Goal: Task Accomplishment & Management: Complete application form

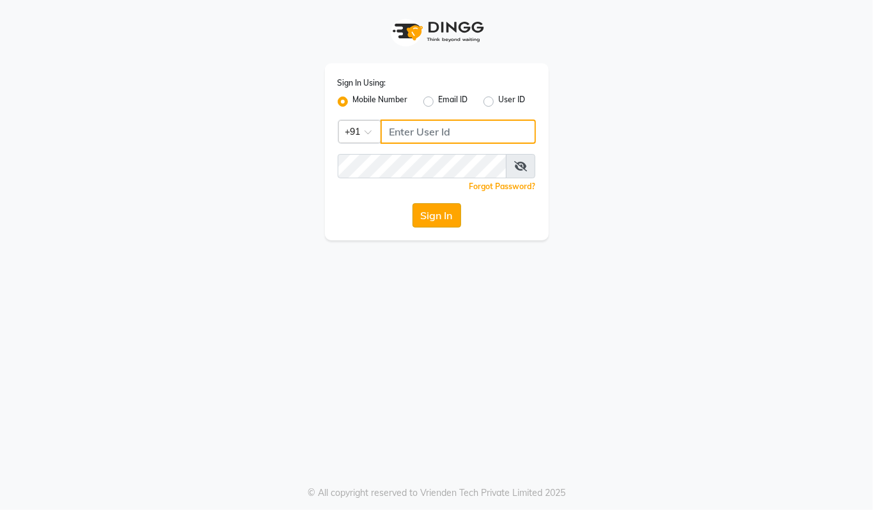
type input "94494097201"
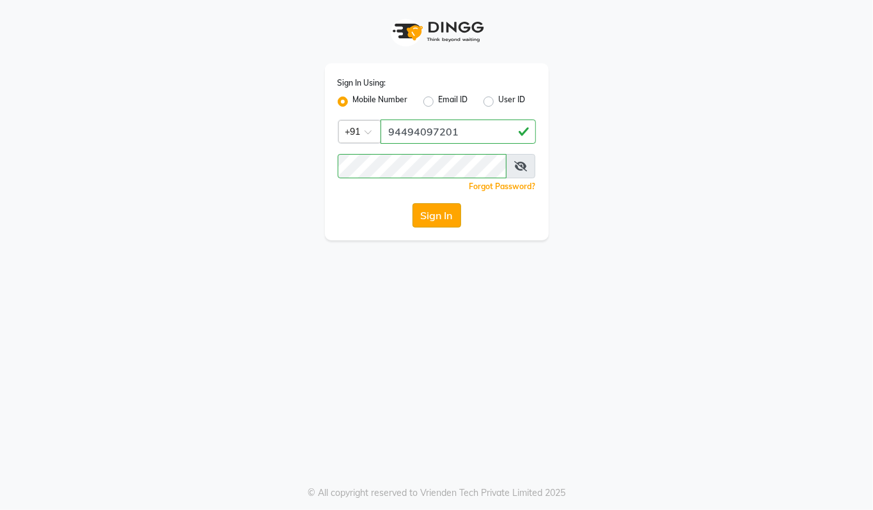
click at [437, 211] on button "Sign In" at bounding box center [436, 215] width 49 height 24
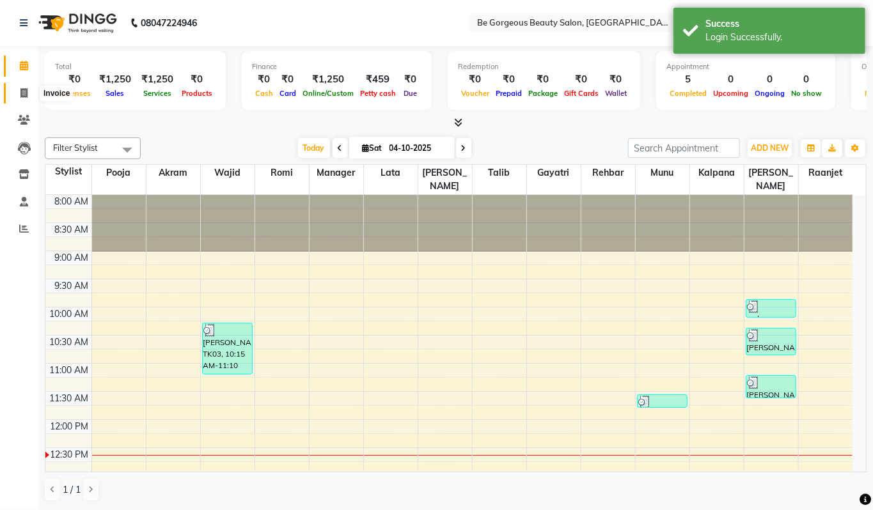
click at [22, 92] on icon at bounding box center [23, 93] width 7 height 10
select select "5405"
select select "service"
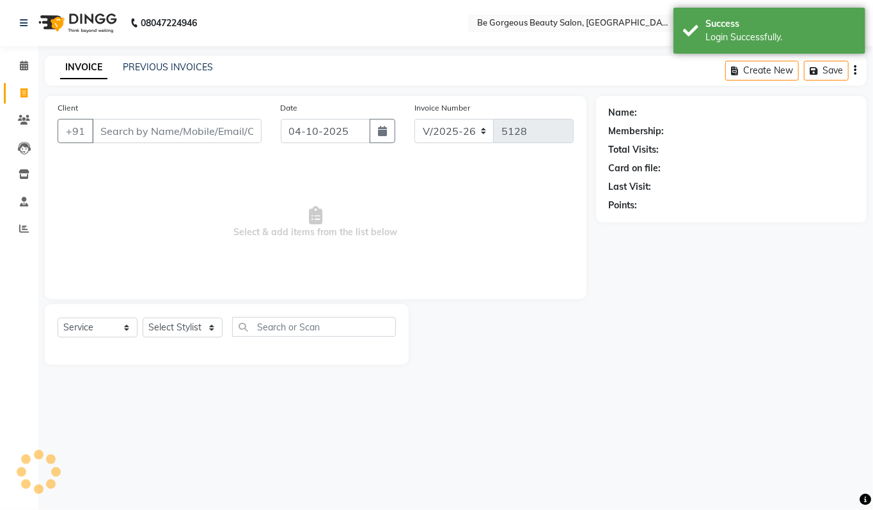
click at [164, 131] on input "Client" at bounding box center [176, 131] width 169 height 24
type input "9880083657"
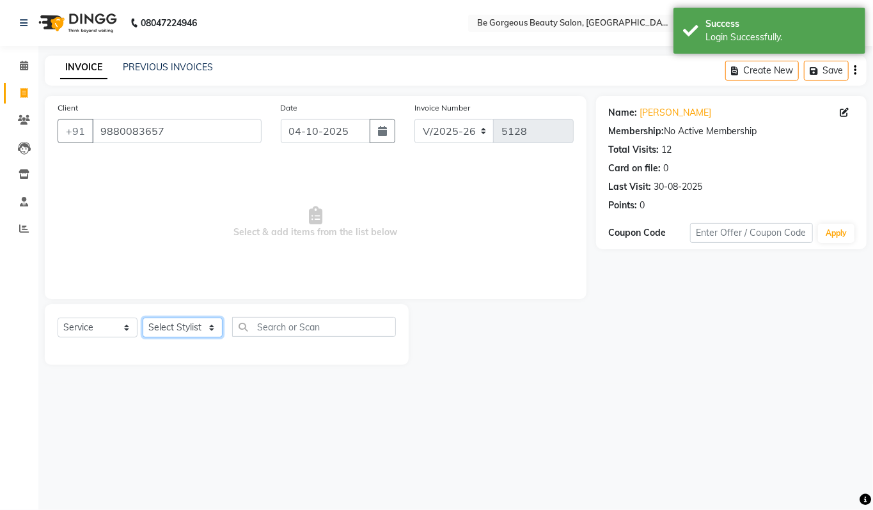
click at [179, 328] on select "Select Stylist [PERSON_NAME] [PERSON_NAME] Manager Munu [PERSON_NAME] Rehbar [P…" at bounding box center [183, 328] width 80 height 20
select select "36204"
click at [143, 318] on select "Select Stylist [PERSON_NAME] [PERSON_NAME] Manager Munu [PERSON_NAME] Rehbar [P…" at bounding box center [183, 328] width 80 height 20
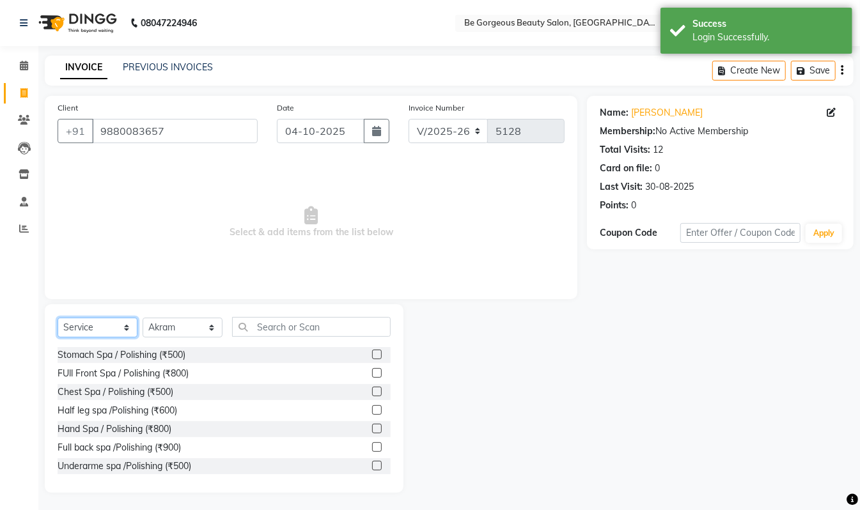
click at [78, 326] on select "Select Service Product Membership Package Voucher Prepaid Gift Card" at bounding box center [98, 328] width 80 height 20
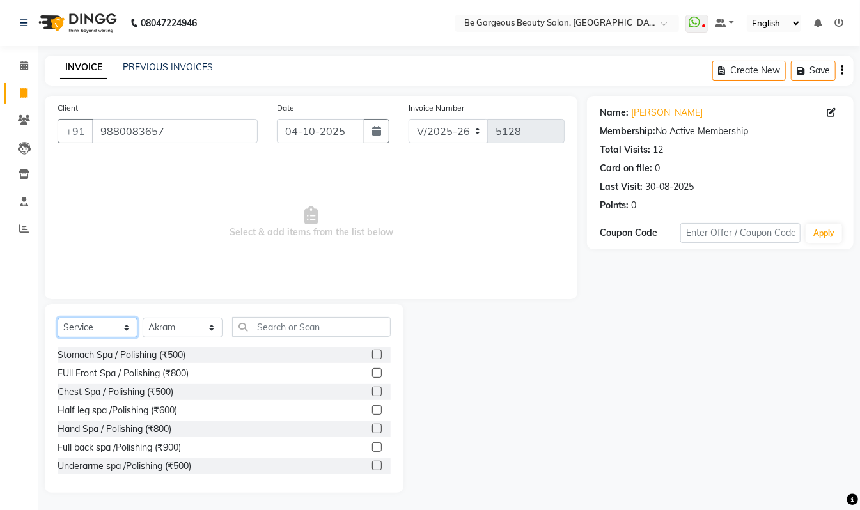
select select "P"
click at [58, 318] on select "Select Service Product Membership Package Voucher Prepaid Gift Card" at bounding box center [98, 328] width 80 height 20
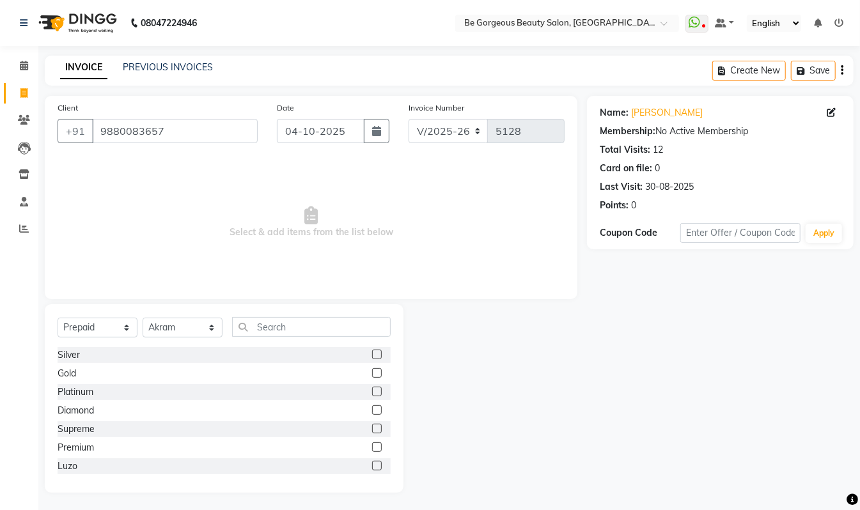
click at [372, 354] on label at bounding box center [377, 355] width 10 height 10
click at [372, 354] on input "checkbox" at bounding box center [376, 355] width 8 height 8
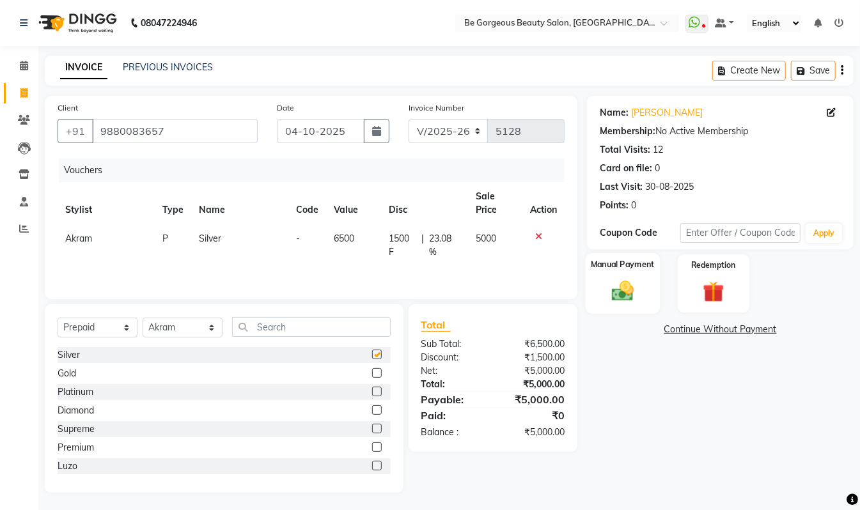
checkbox input "false"
click at [643, 279] on div "Manual Payment" at bounding box center [623, 283] width 74 height 61
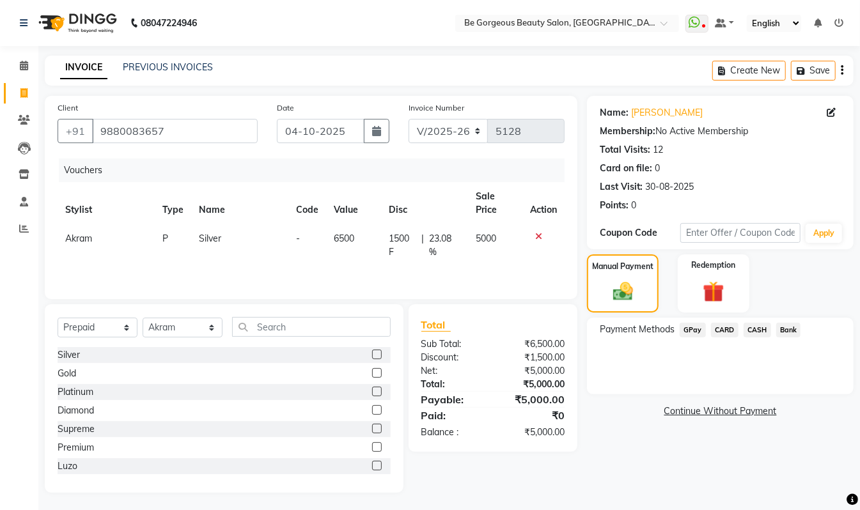
click at [729, 329] on span "CARD" at bounding box center [724, 330] width 27 height 15
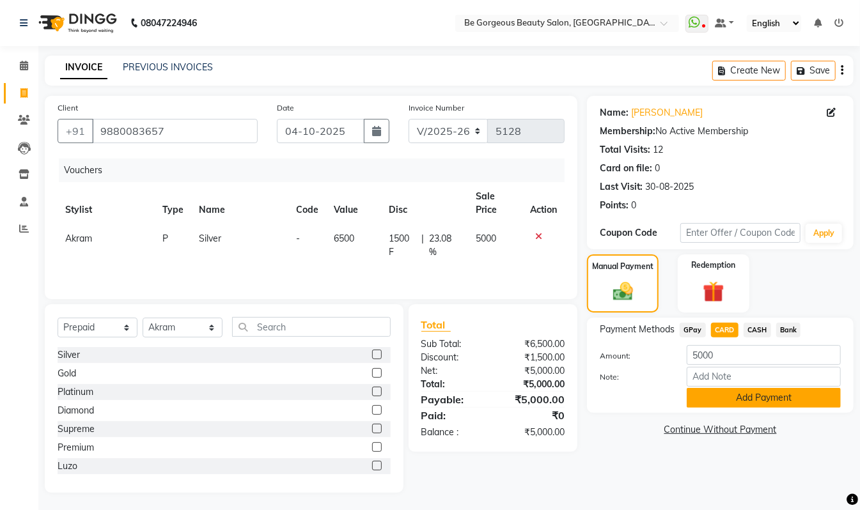
click at [762, 393] on button "Add Payment" at bounding box center [764, 398] width 154 height 20
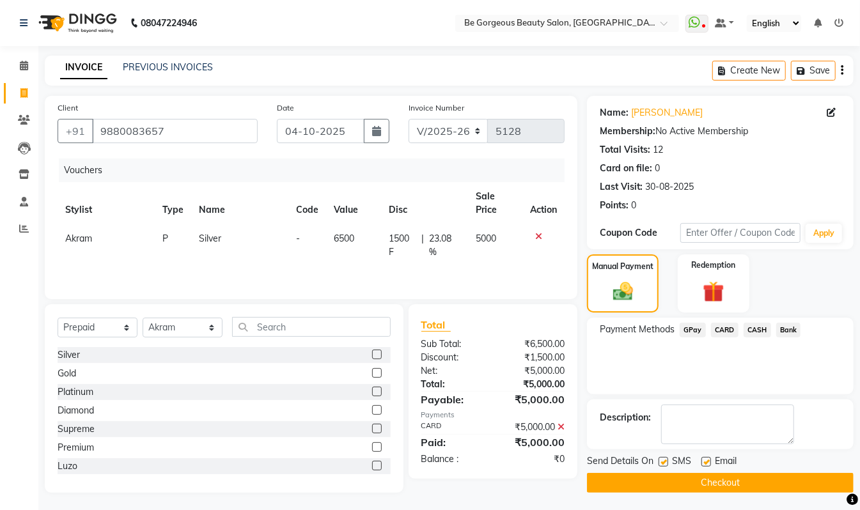
scroll to position [5, 0]
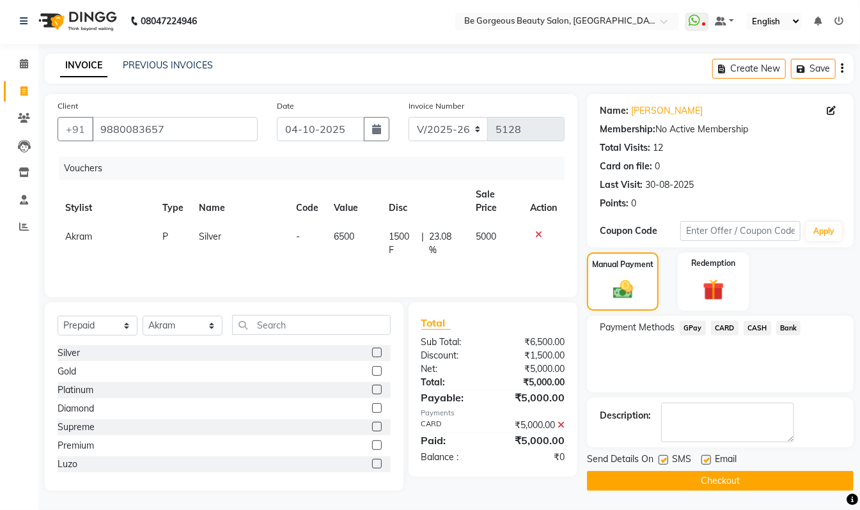
click at [768, 481] on button "Checkout" at bounding box center [720, 481] width 267 height 20
